Goal: Use online tool/utility: Utilize a website feature to perform a specific function

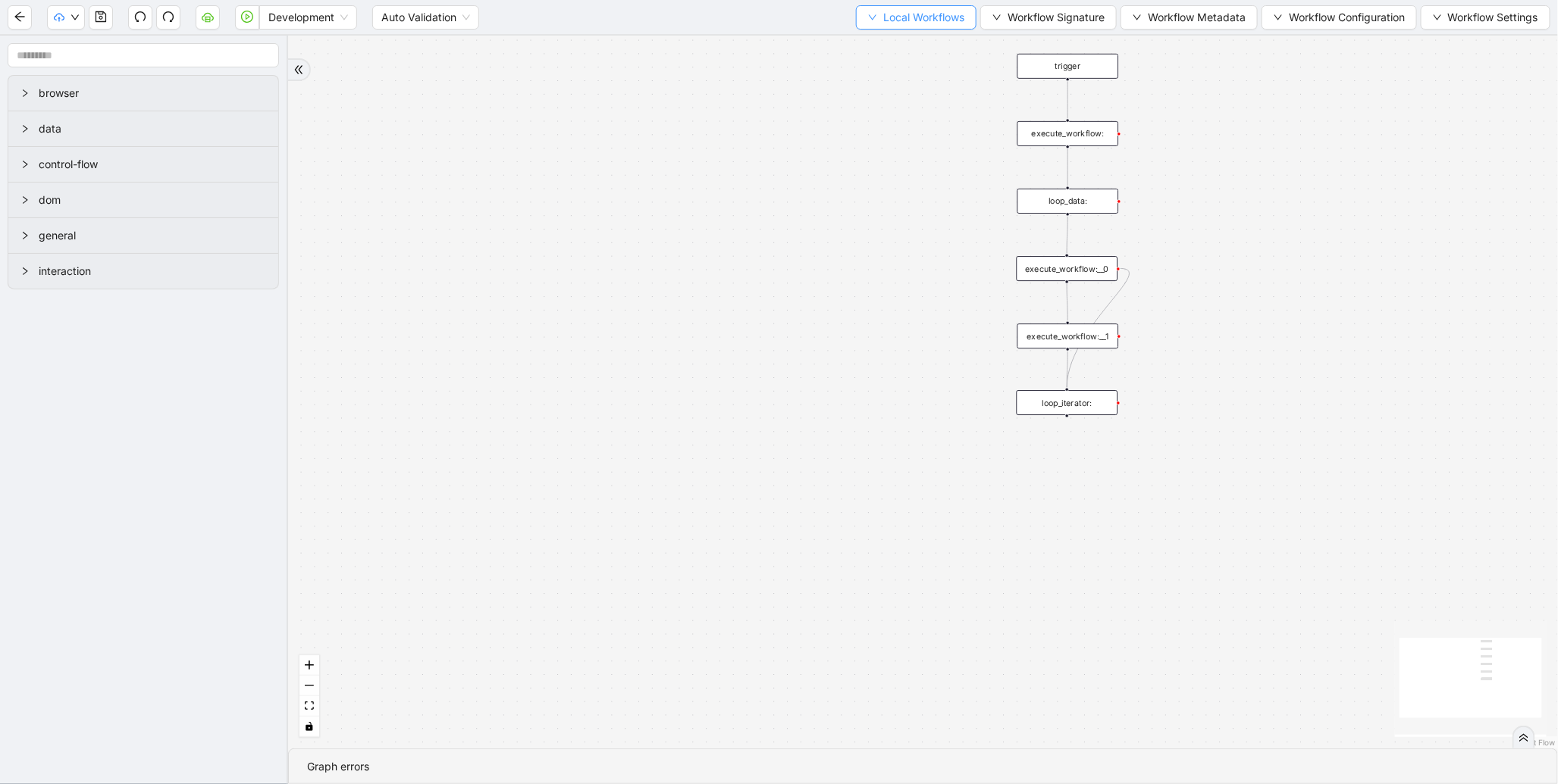
click at [884, 21] on span "Local Workflows" at bounding box center [923, 17] width 81 height 17
click at [876, 55] on li "Select" at bounding box center [908, 46] width 117 height 24
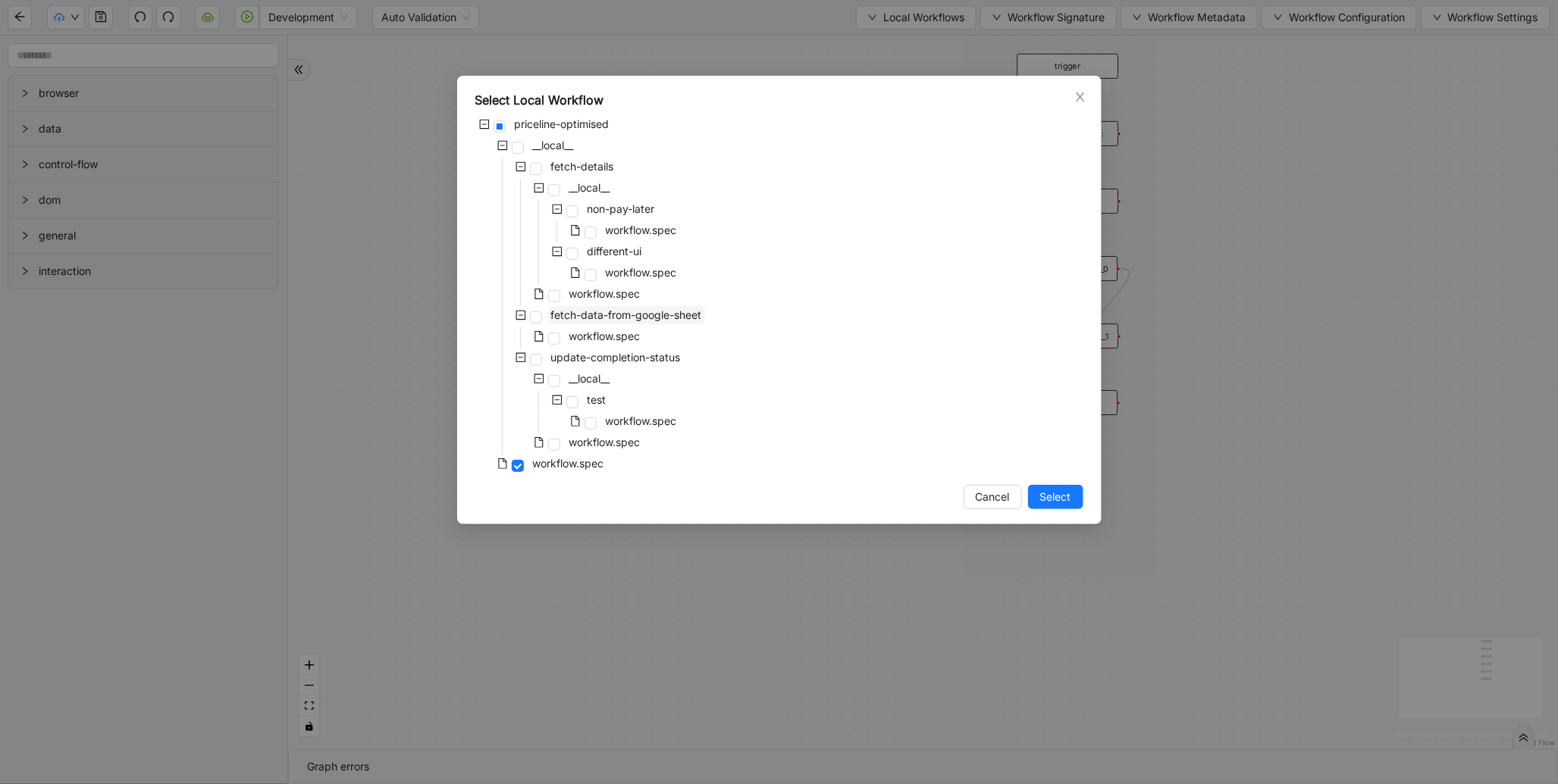
click at [679, 314] on span "fetch-data-from-google-sheet" at bounding box center [626, 314] width 151 height 12
click at [1054, 509] on button "Select" at bounding box center [1055, 497] width 55 height 24
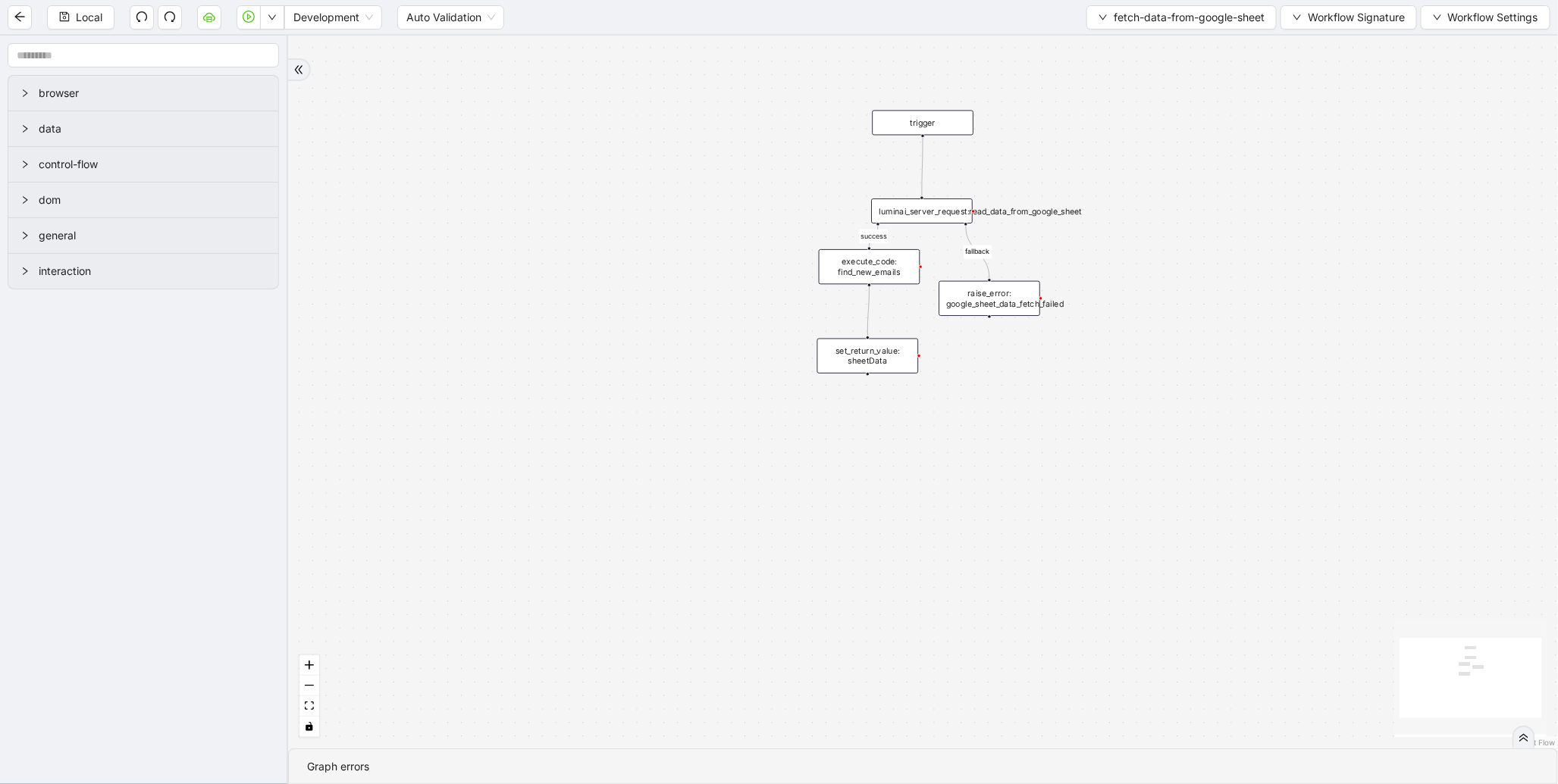
drag, startPoint x: 884, startPoint y: 438, endPoint x: 429, endPoint y: 583, distance: 477.5
click at [429, 583] on div "success fallback trigger luminai_server_request:read_data_from_google_sheet set…" at bounding box center [923, 392] width 1270 height 713
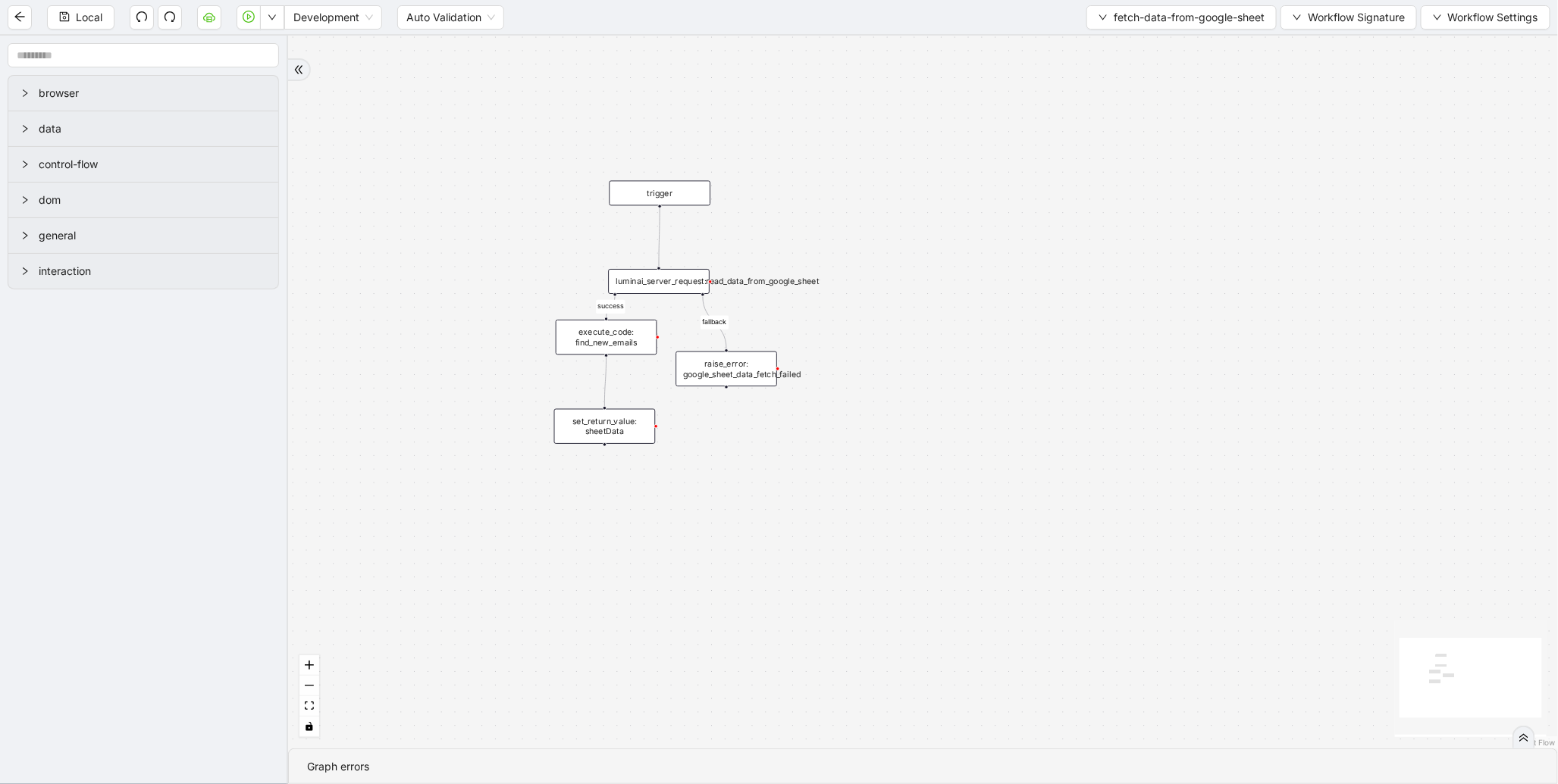
click at [617, 343] on div "execute_code: find_new_emails" at bounding box center [606, 337] width 102 height 35
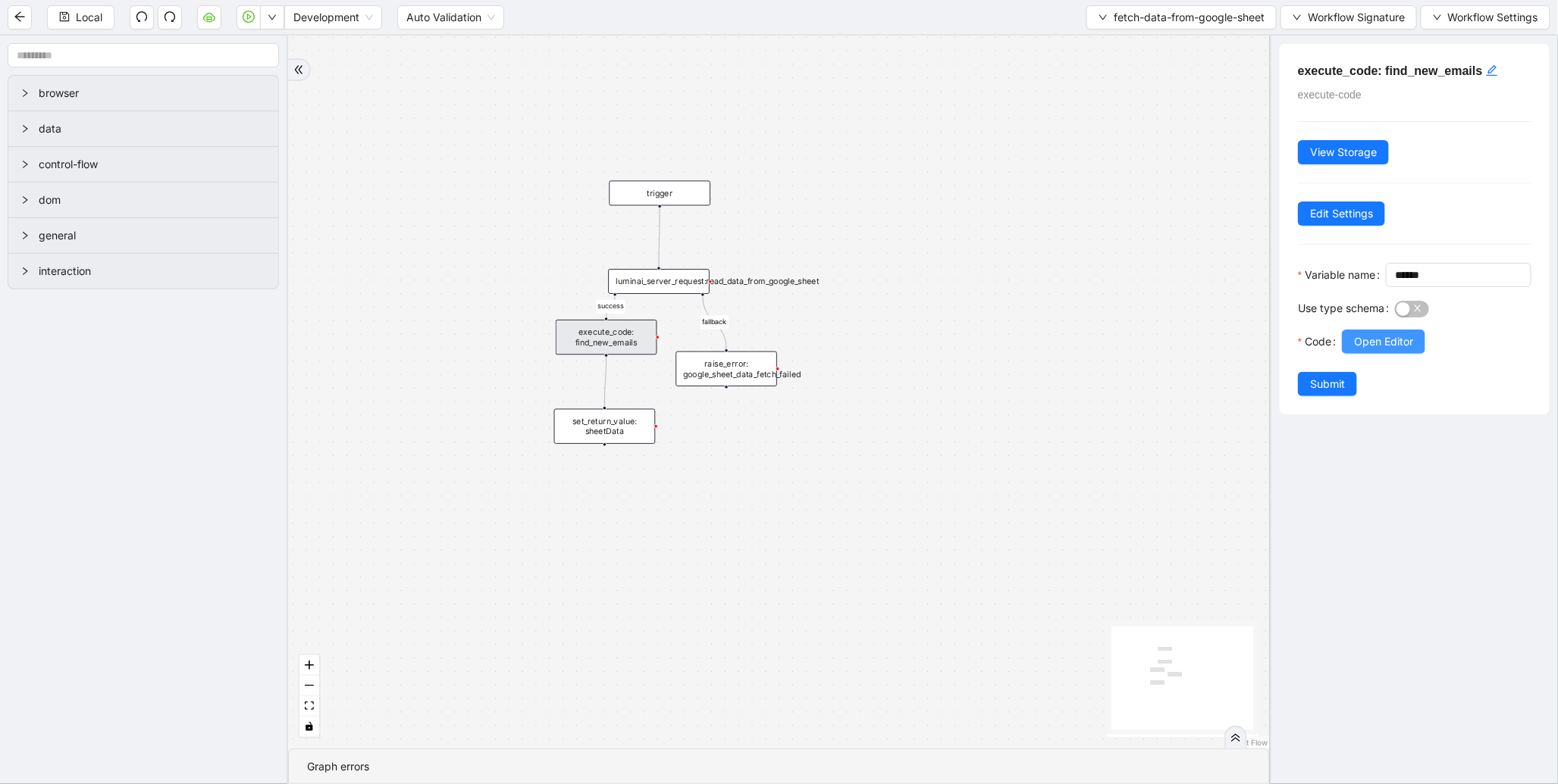
click at [1391, 350] on span "Open Editor" at bounding box center [1383, 342] width 59 height 17
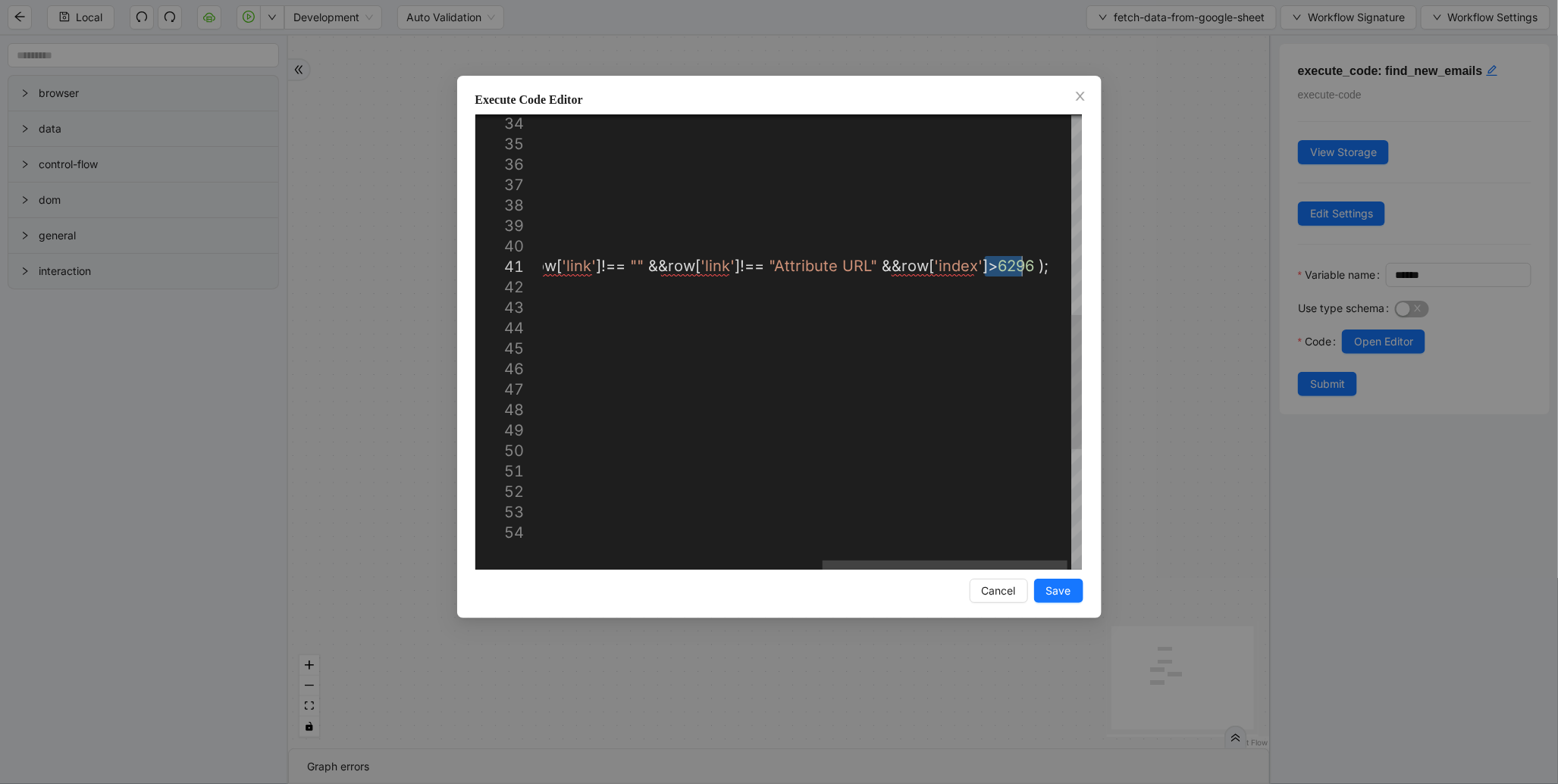
drag, startPoint x: 986, startPoint y: 258, endPoint x: 1020, endPoint y: 262, distance: 34.2
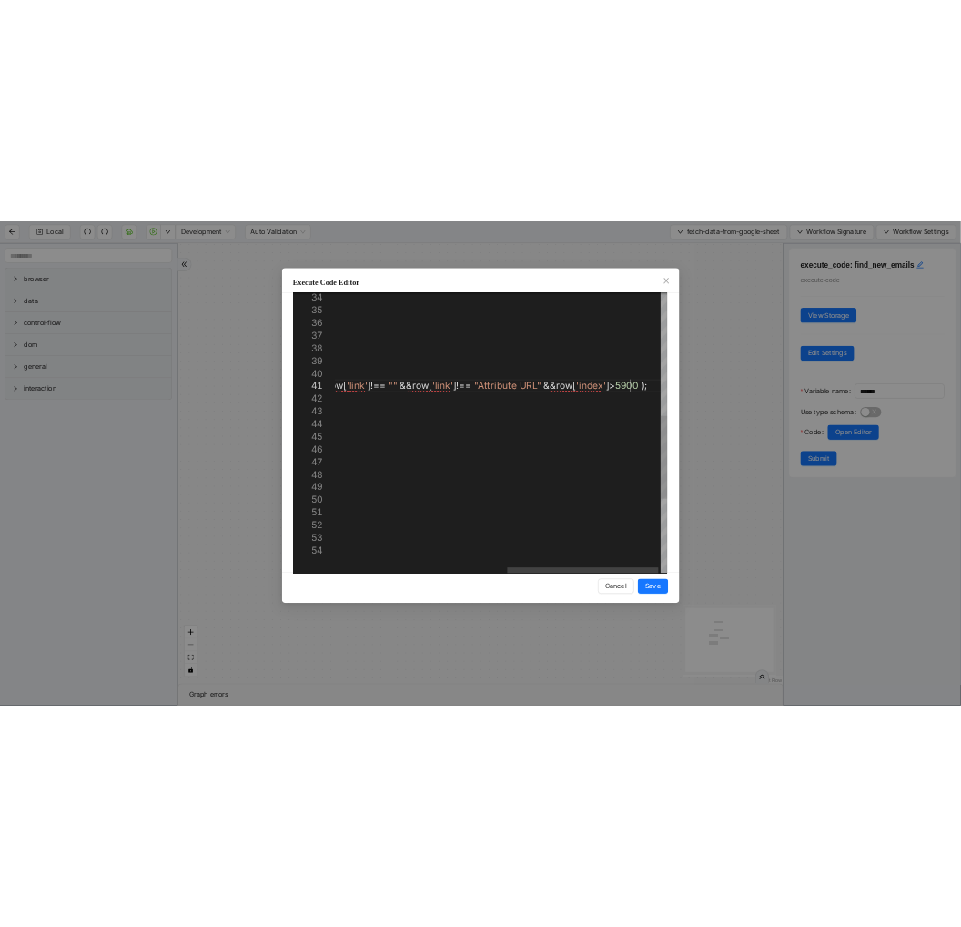
scroll to position [1, 1720]
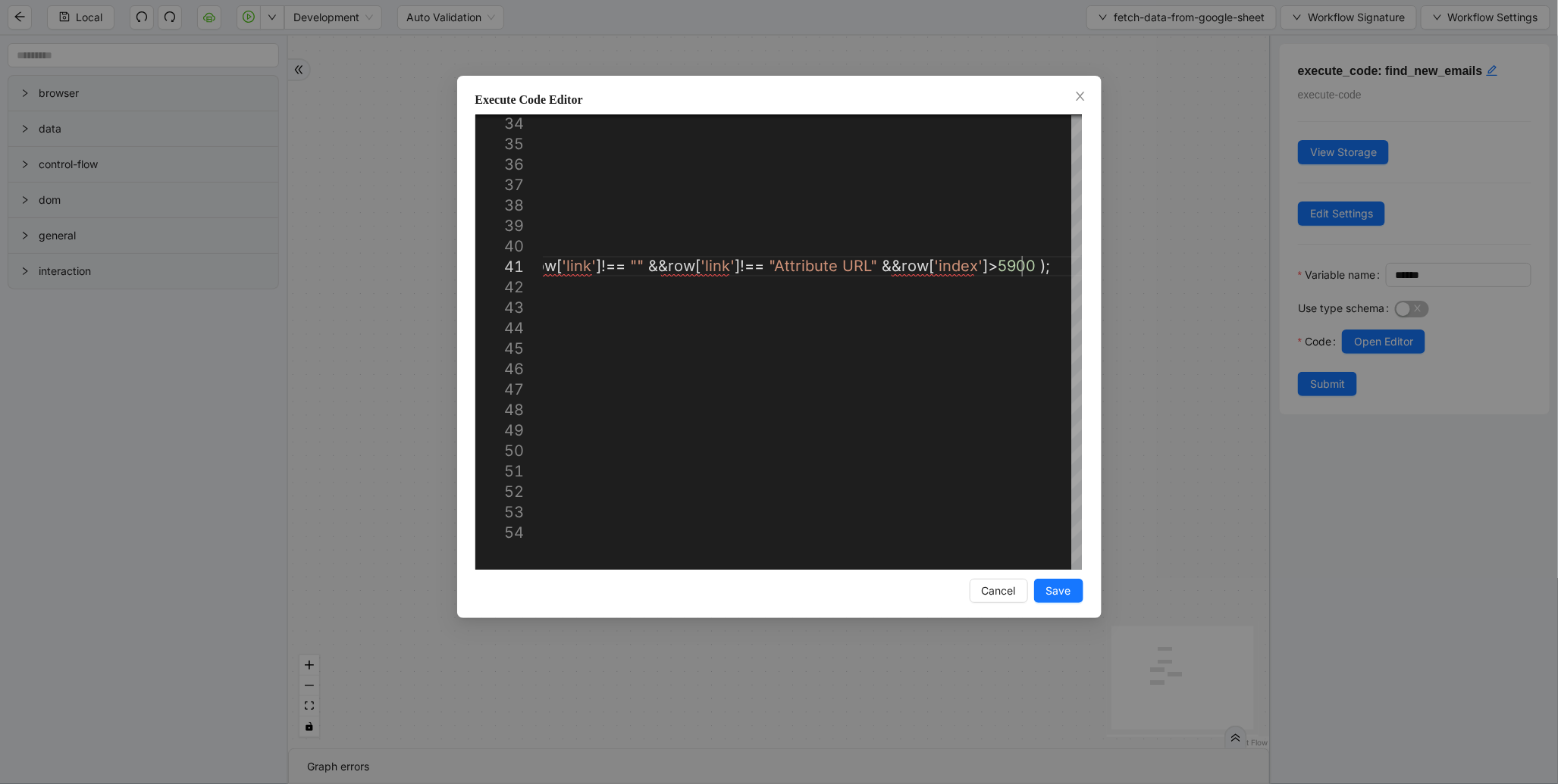
type textarea "**********"
click at [1068, 601] on div "Execute Code Editor 49 50 51 52 53 54 47 48 44 45 46 42 43 41 40 39 38 37 36 35…" at bounding box center [779, 347] width 645 height 543
click at [1068, 601] on button "Save" at bounding box center [1058, 590] width 49 height 24
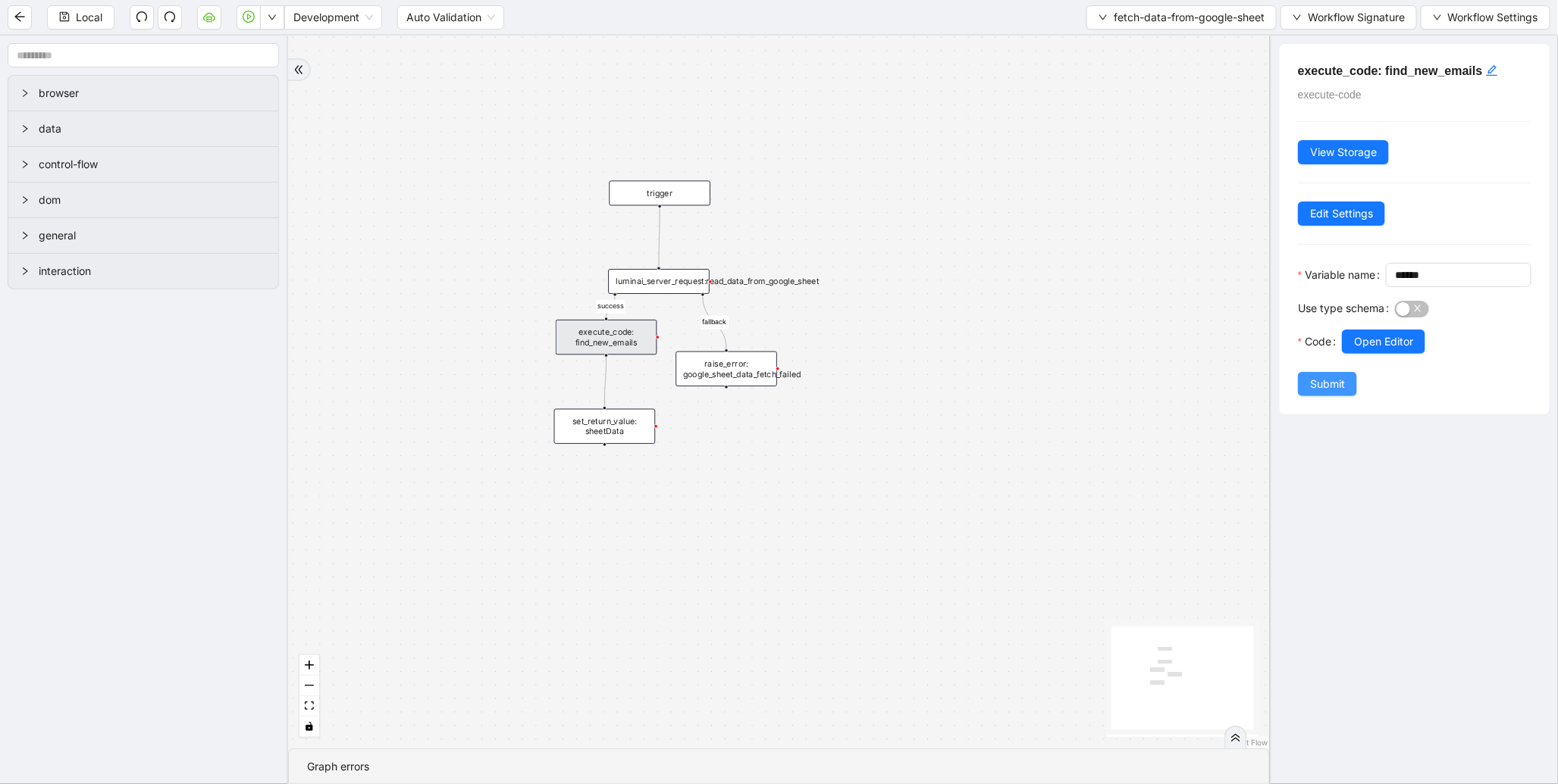
click at [1337, 393] on span "Submit" at bounding box center [1327, 385] width 35 height 17
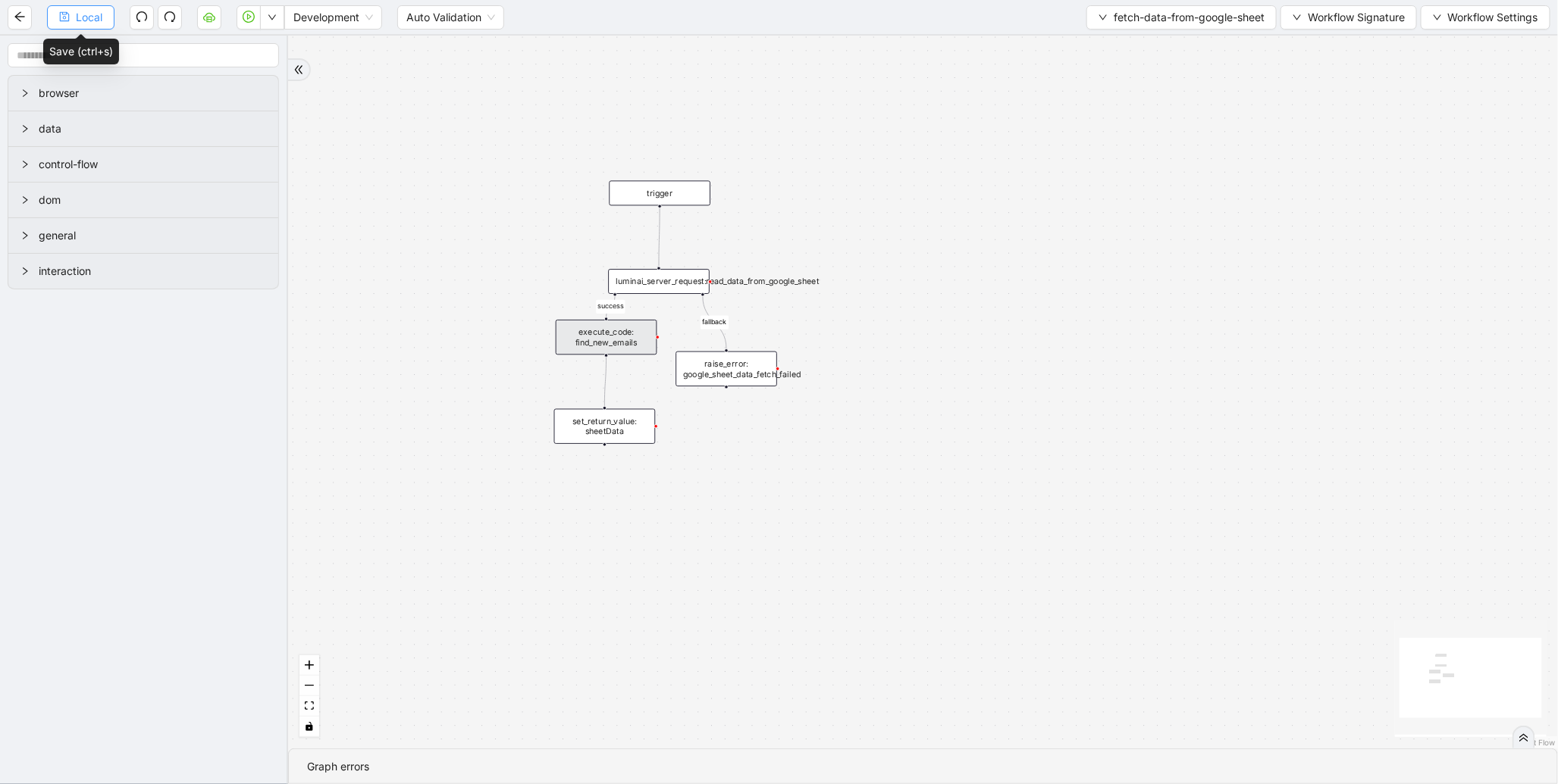
click at [74, 19] on button "Local" at bounding box center [80, 17] width 67 height 24
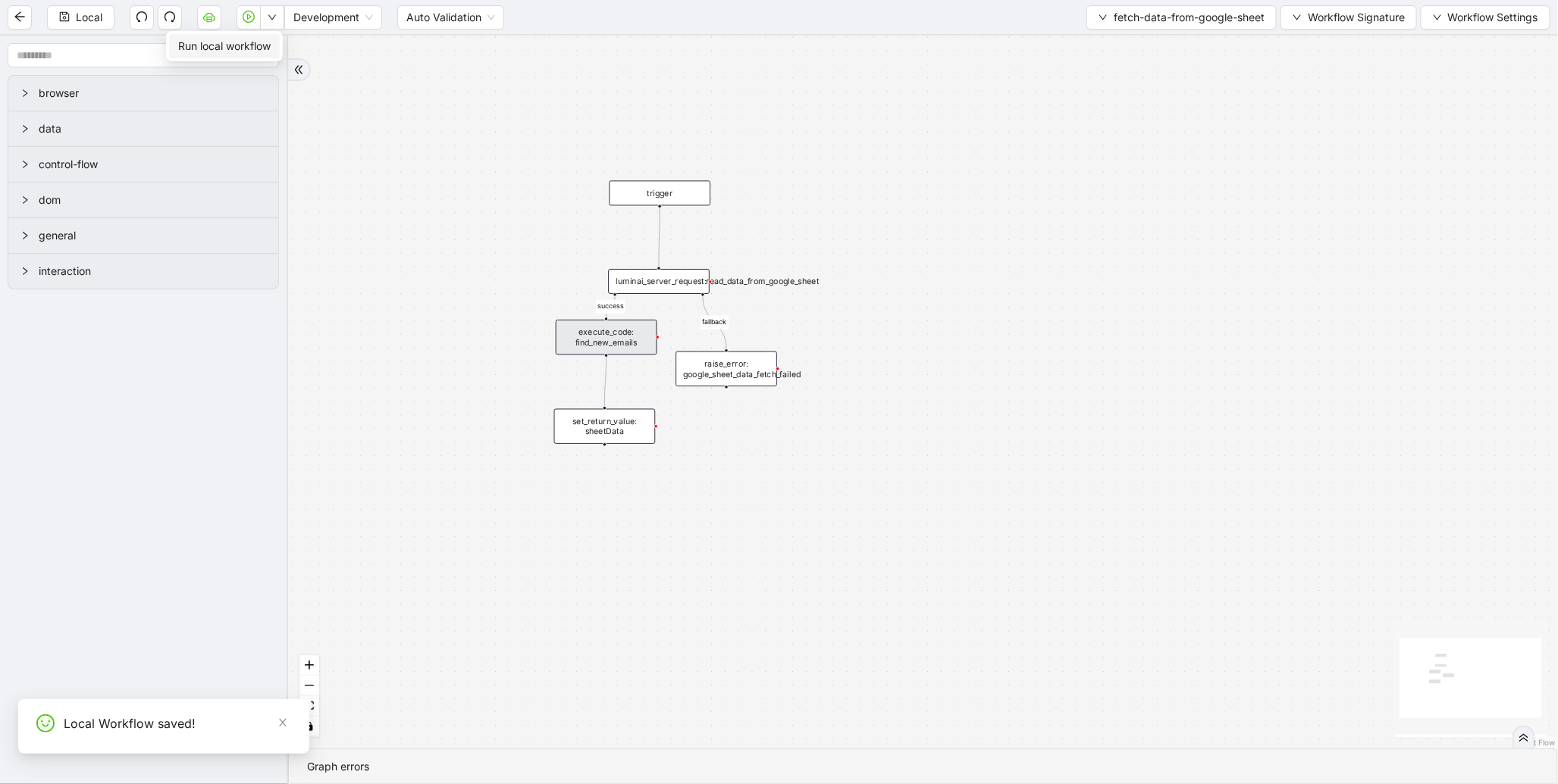
click at [266, 48] on span "Run local workflow" at bounding box center [224, 47] width 92 height 17
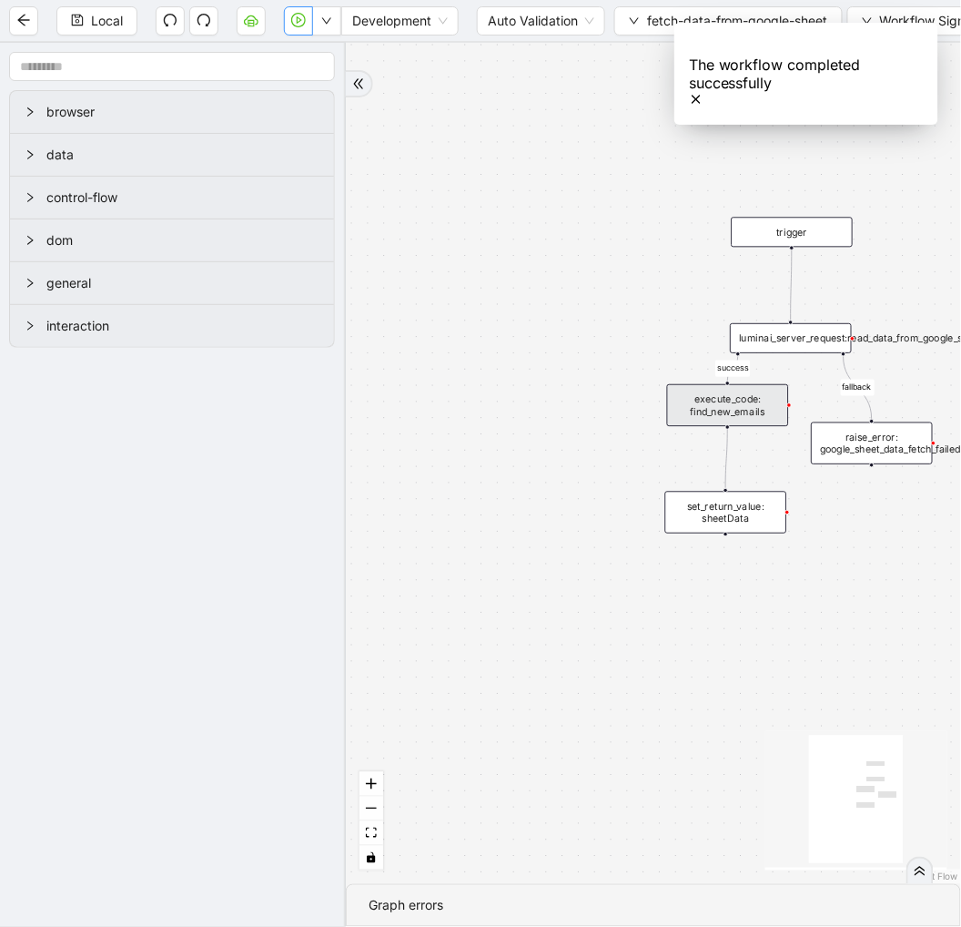
click at [296, 35] on button "button" at bounding box center [298, 20] width 29 height 29
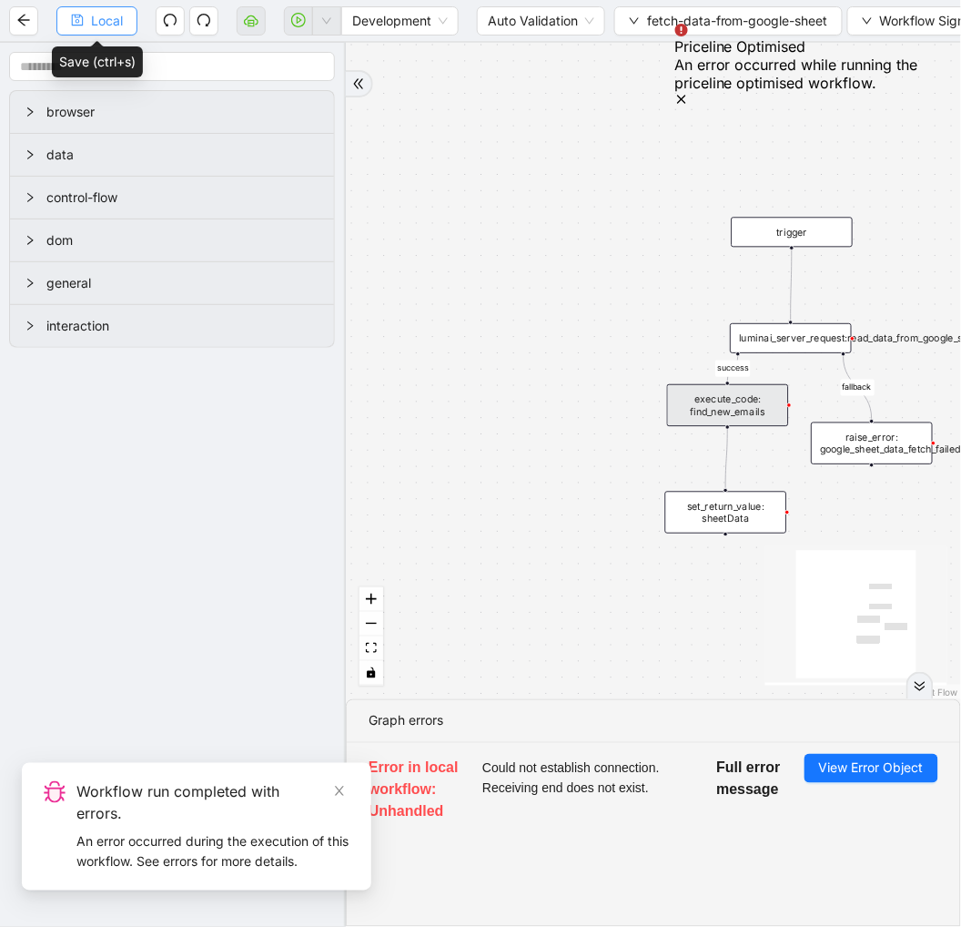
click at [93, 20] on span "Local" at bounding box center [107, 21] width 32 height 20
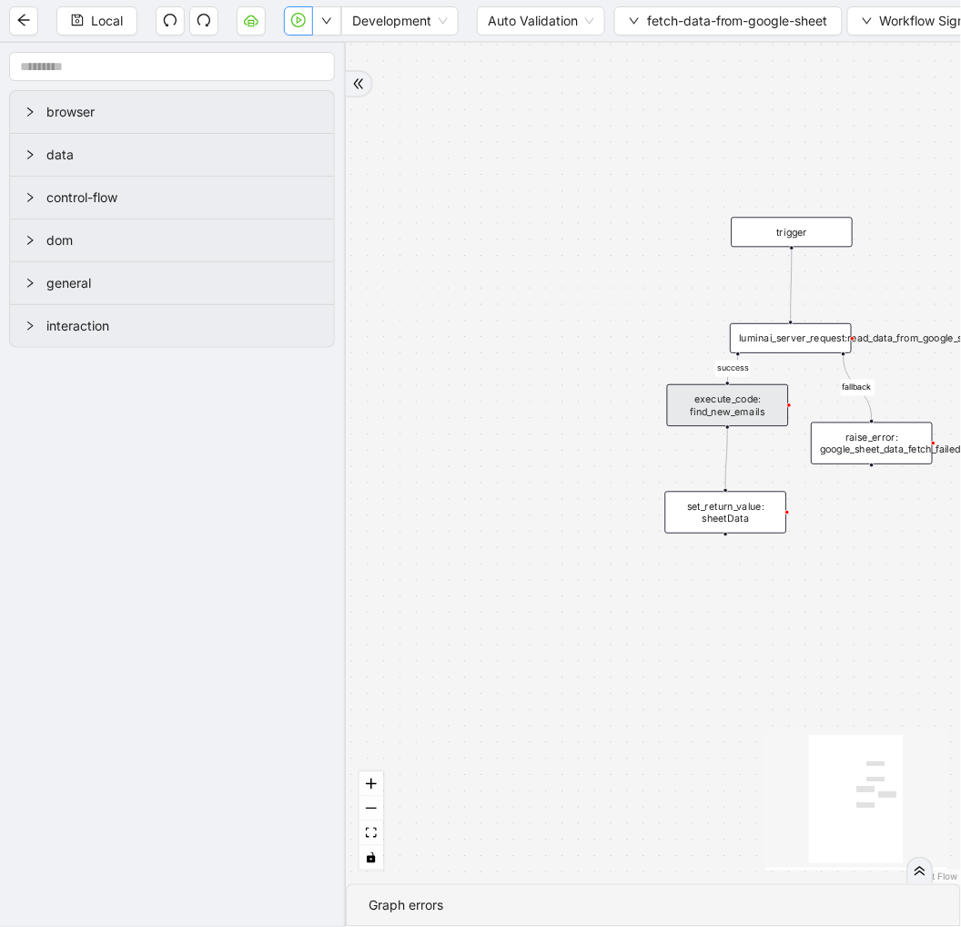
click at [296, 28] on button "button" at bounding box center [298, 20] width 29 height 29
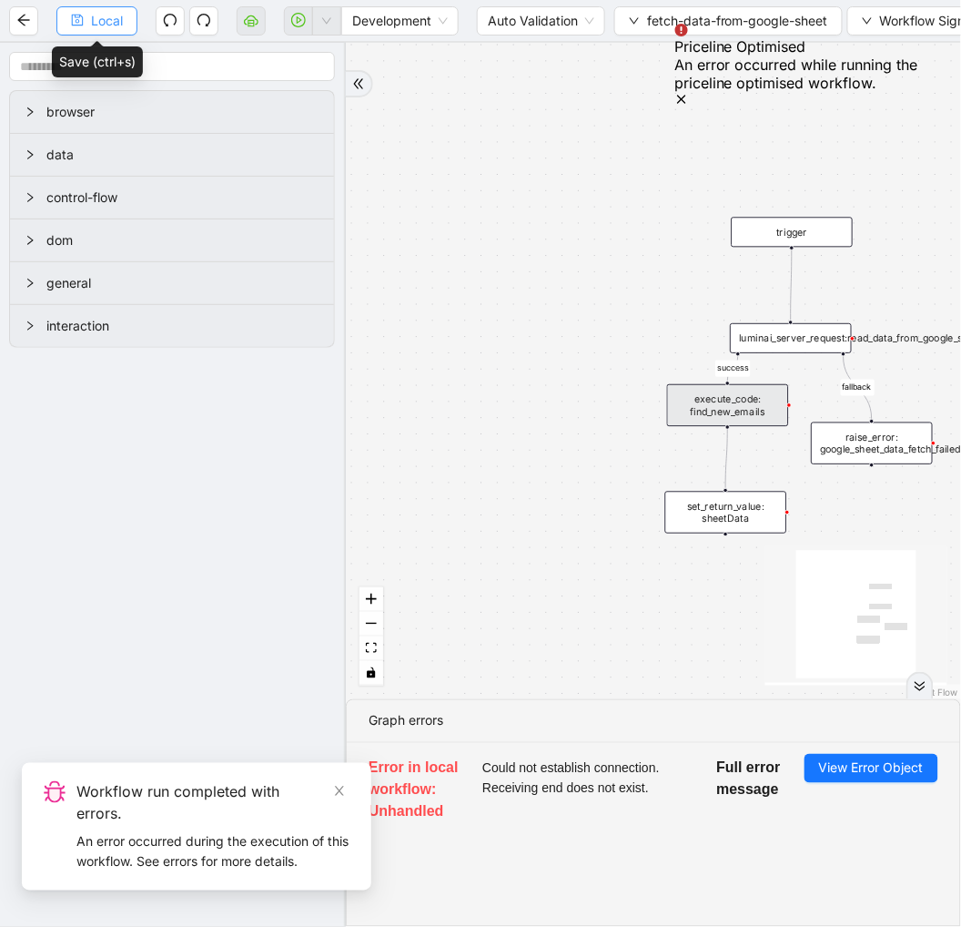
click at [117, 23] on span "Local" at bounding box center [107, 21] width 32 height 20
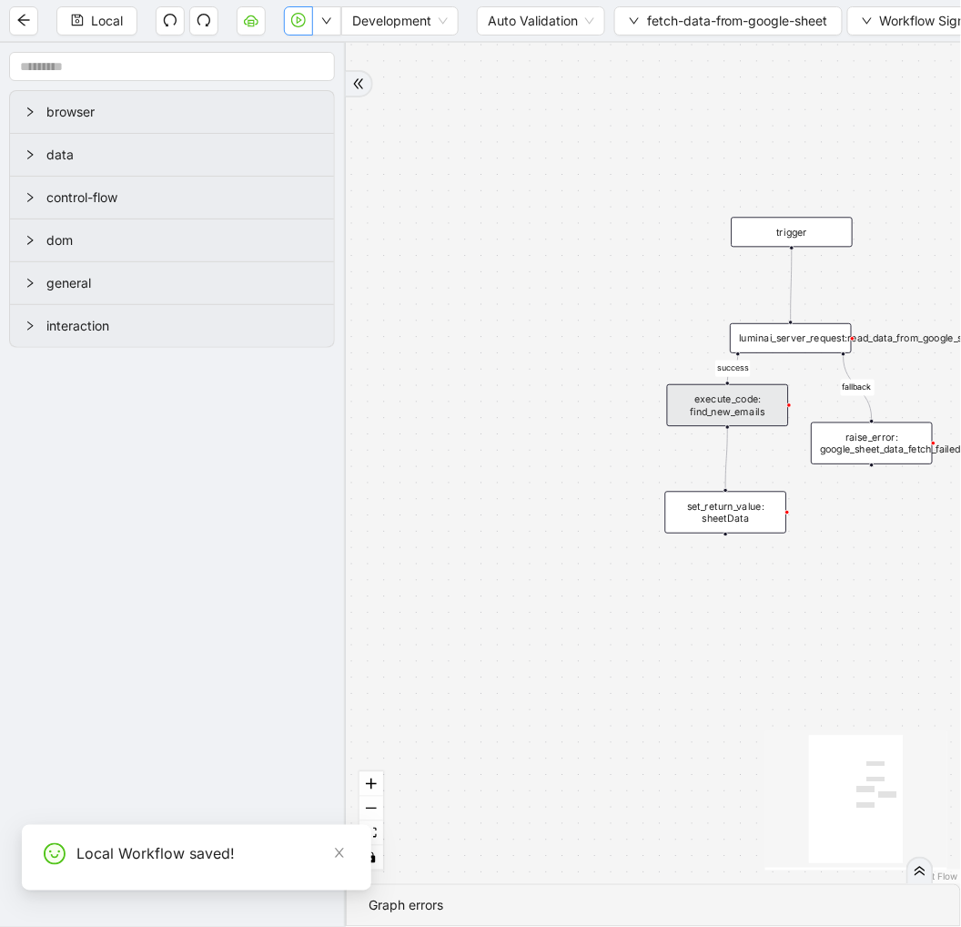
click at [294, 24] on icon "play-circle" at bounding box center [298, 20] width 15 height 15
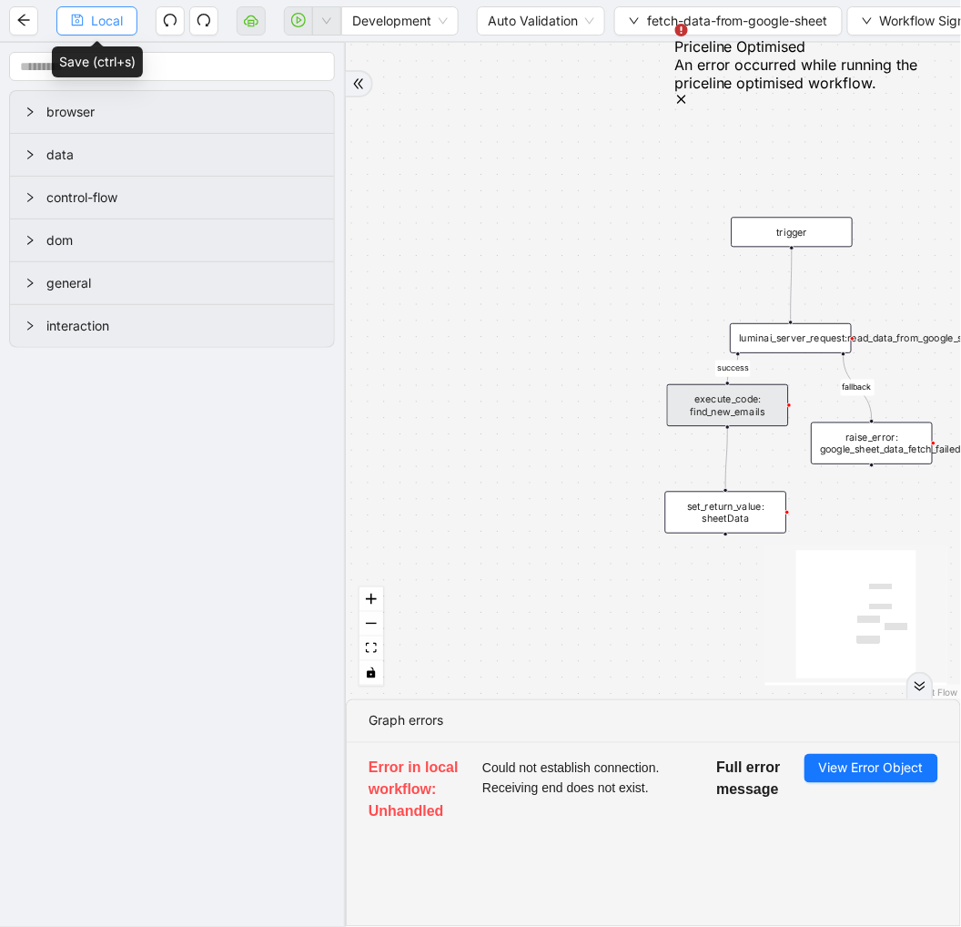
click at [107, 18] on span "Local" at bounding box center [107, 21] width 32 height 20
